Goal: Check status: Check status

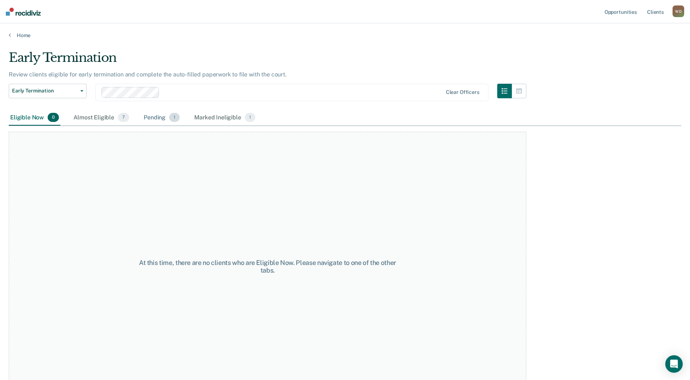
click at [158, 117] on div "Pending 1" at bounding box center [161, 118] width 39 height 16
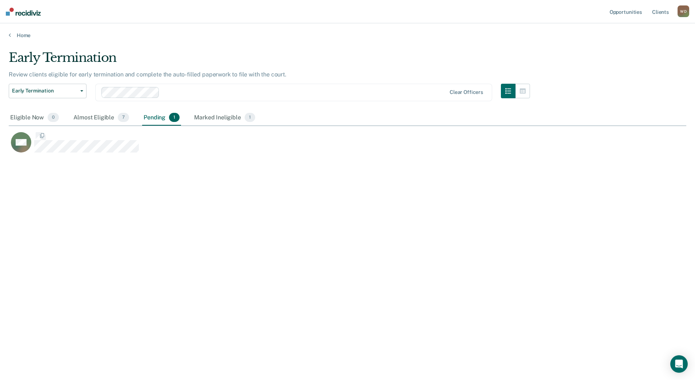
scroll to position [269, 672]
click at [88, 114] on div "Almost Eligible 7" at bounding box center [101, 118] width 59 height 16
